Goal: Navigation & Orientation: Find specific page/section

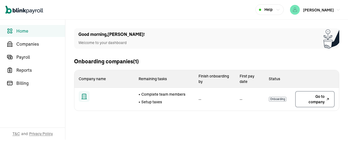
click at [313, 102] on span "Go to company" at bounding box center [312, 99] width 25 height 11
click at [33, 46] on span "Companies" at bounding box center [40, 44] width 49 height 7
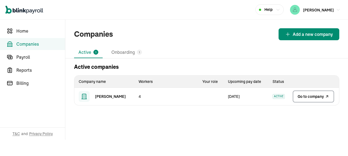
click at [309, 99] on span "Go to company" at bounding box center [311, 96] width 26 height 5
